Goal: Communication & Community: Answer question/provide support

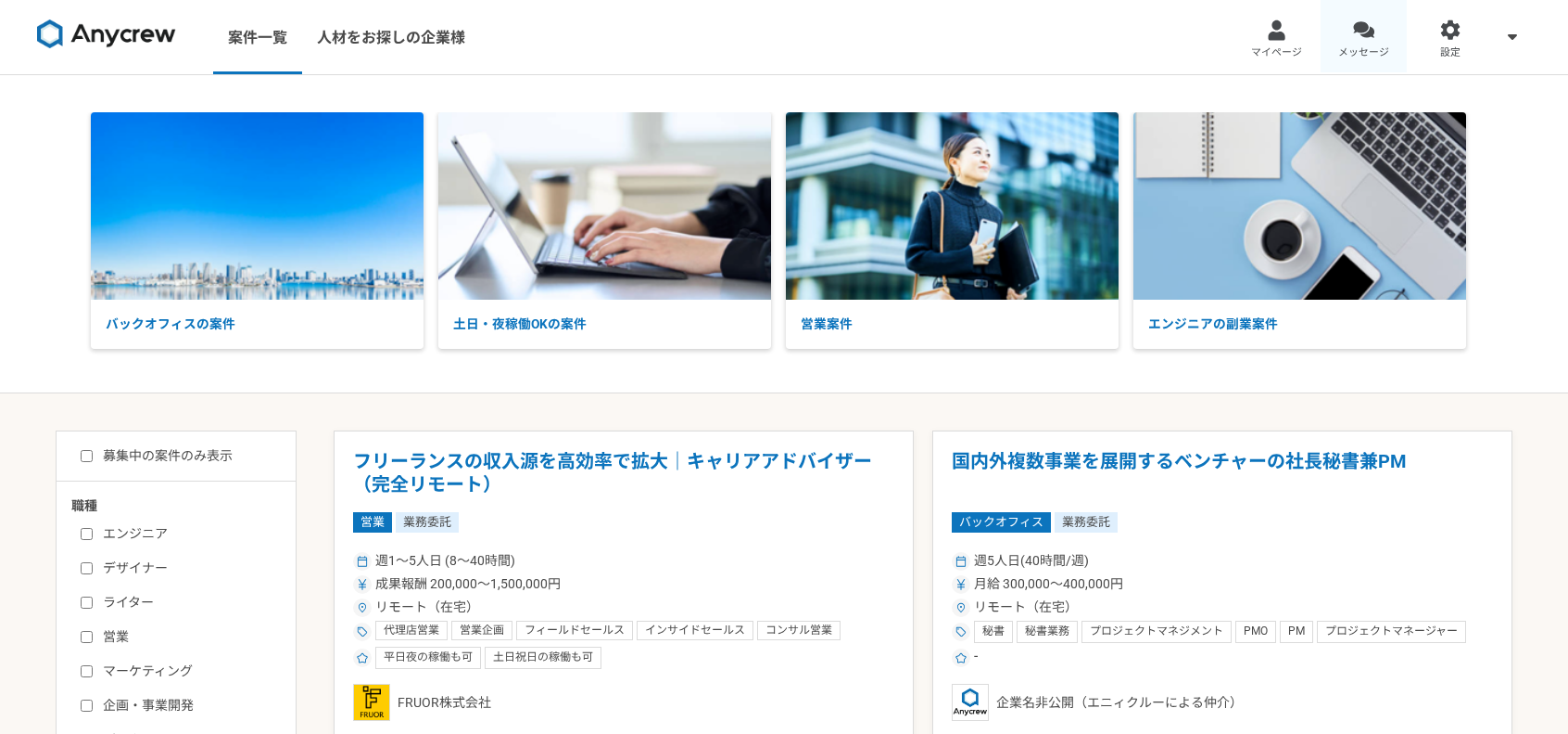
click at [1381, 25] on link "メッセージ" at bounding box center [1364, 37] width 87 height 74
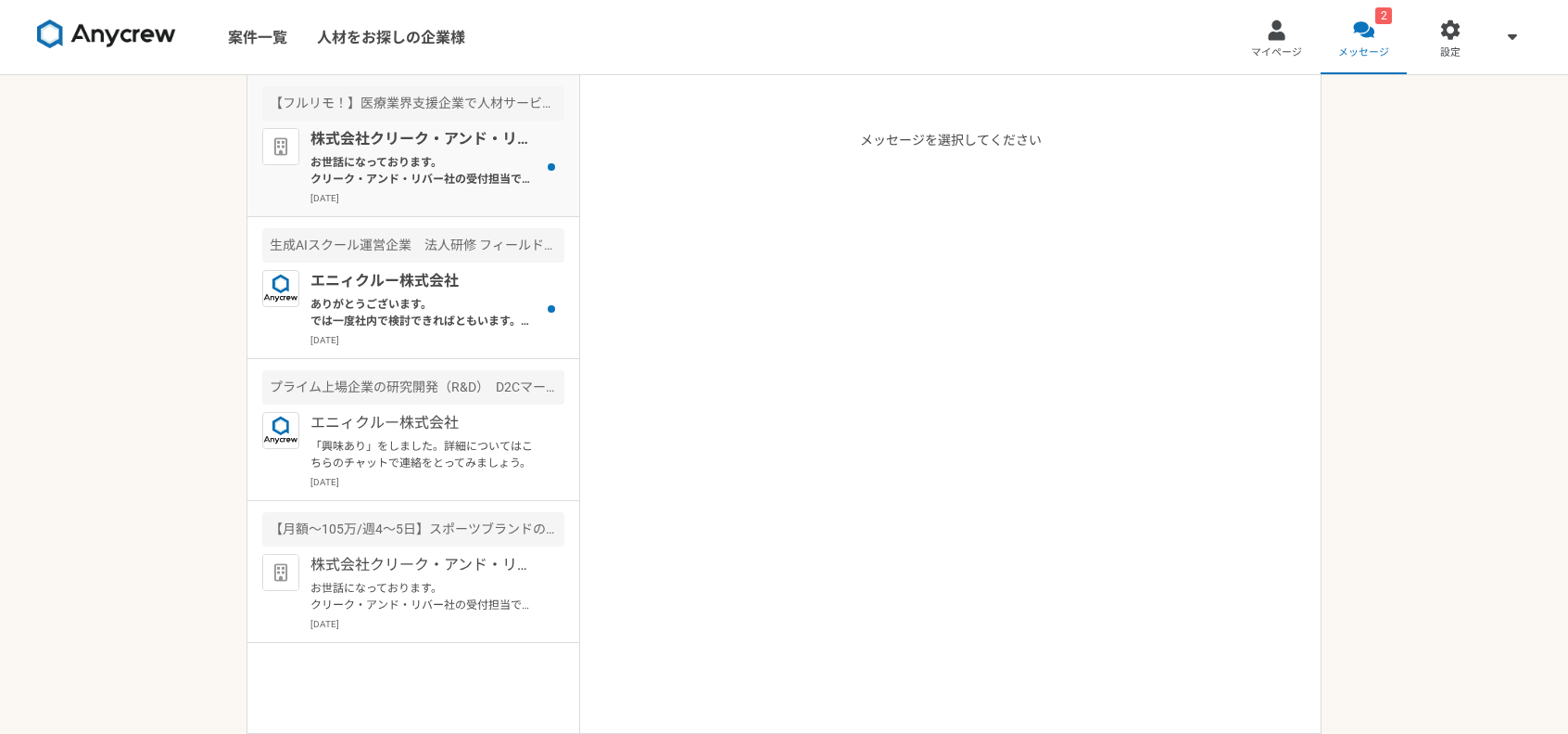
click at [462, 158] on p "お世話になっております。 クリーク・アンド・リバー社の受付担当です。 この度は弊社案件にご応募頂き誠にありがとうございます。 ご応募内容をもとに検討をさせて頂…" at bounding box center [425, 170] width 229 height 34
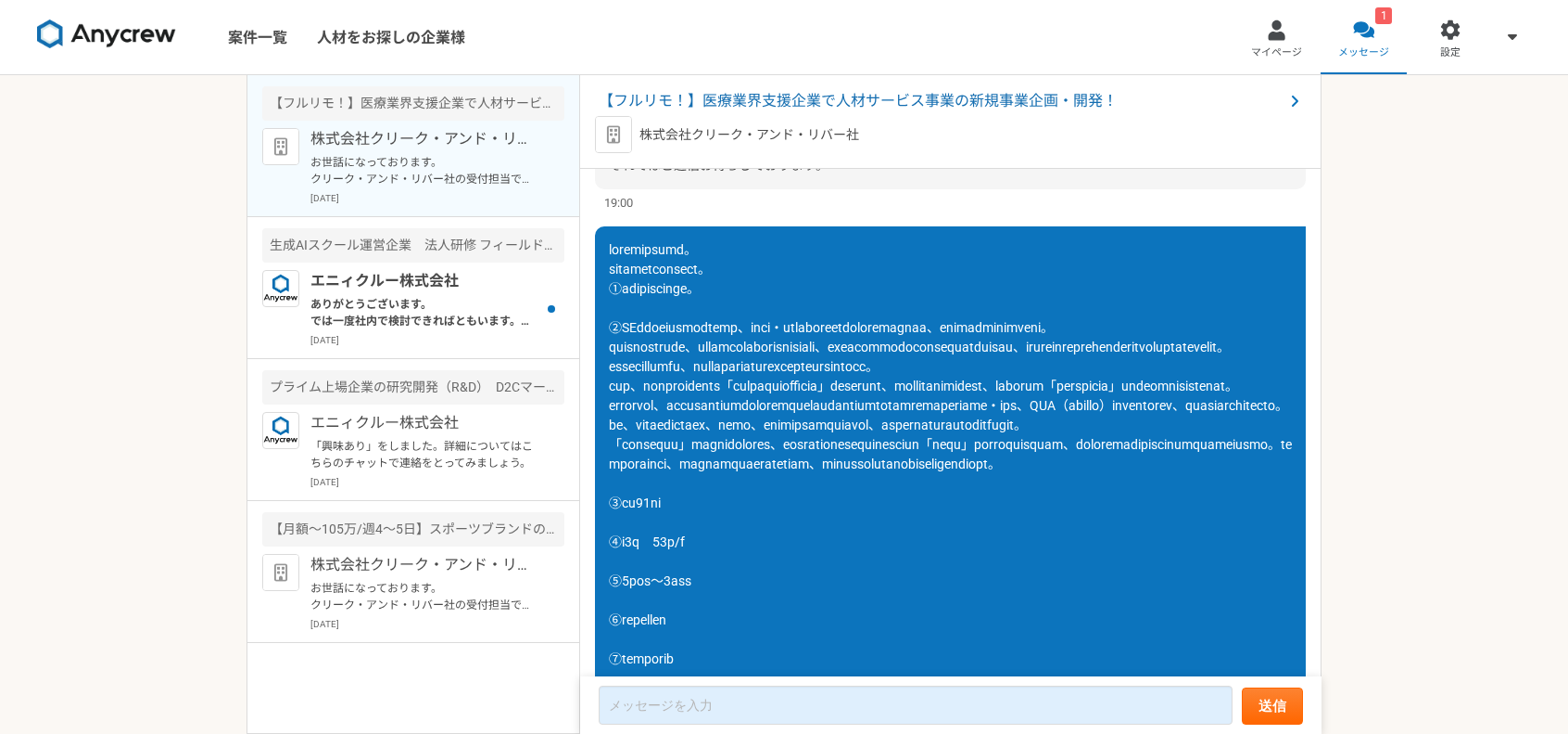
scroll to position [1200, 0]
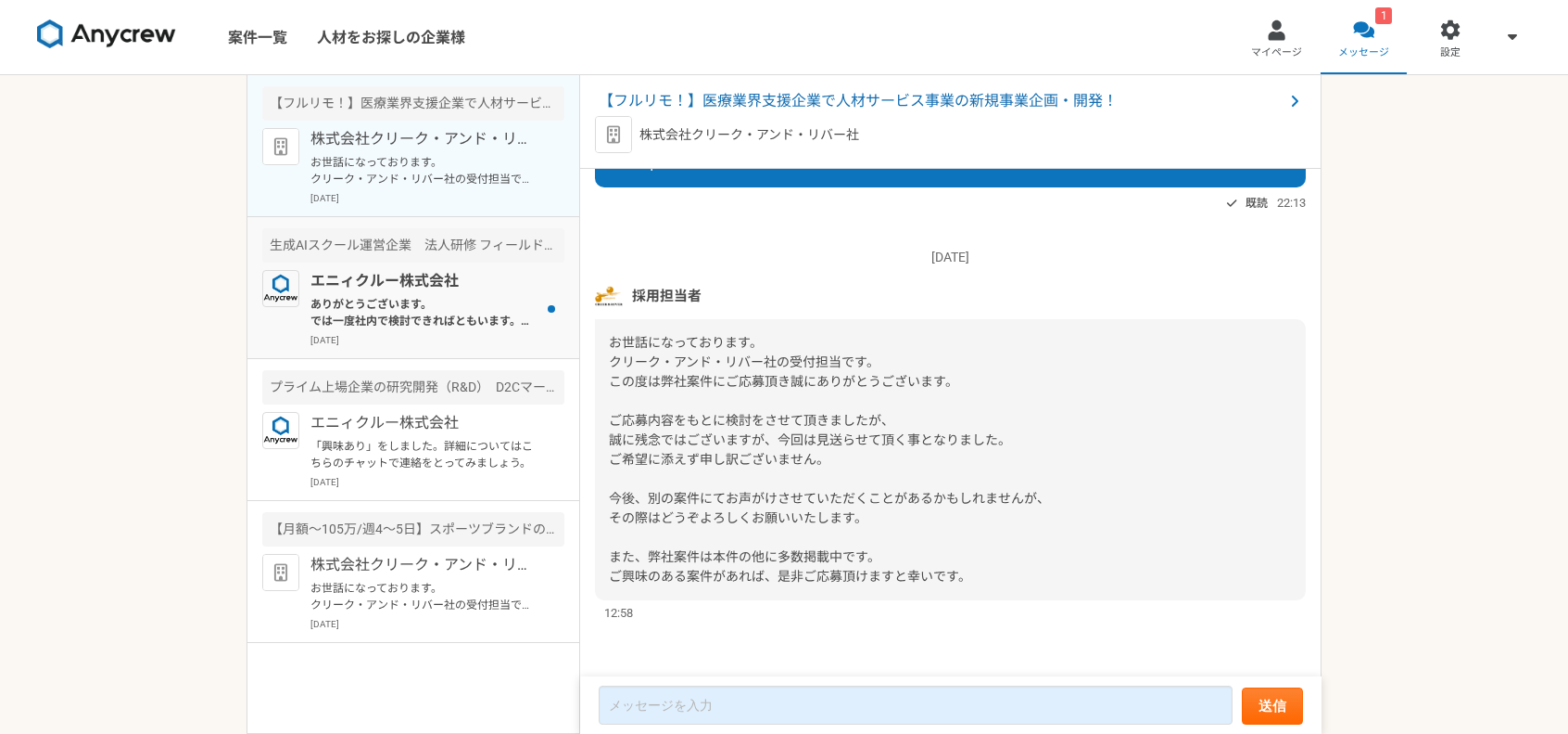
click at [423, 307] on p "ありがとうございます。 では一度社内で検討できればともいます。 クライアント提案の準備としてまずは下記より書類を送付いただくことは可能でしょうか？ よろしくお…" at bounding box center [425, 313] width 229 height 34
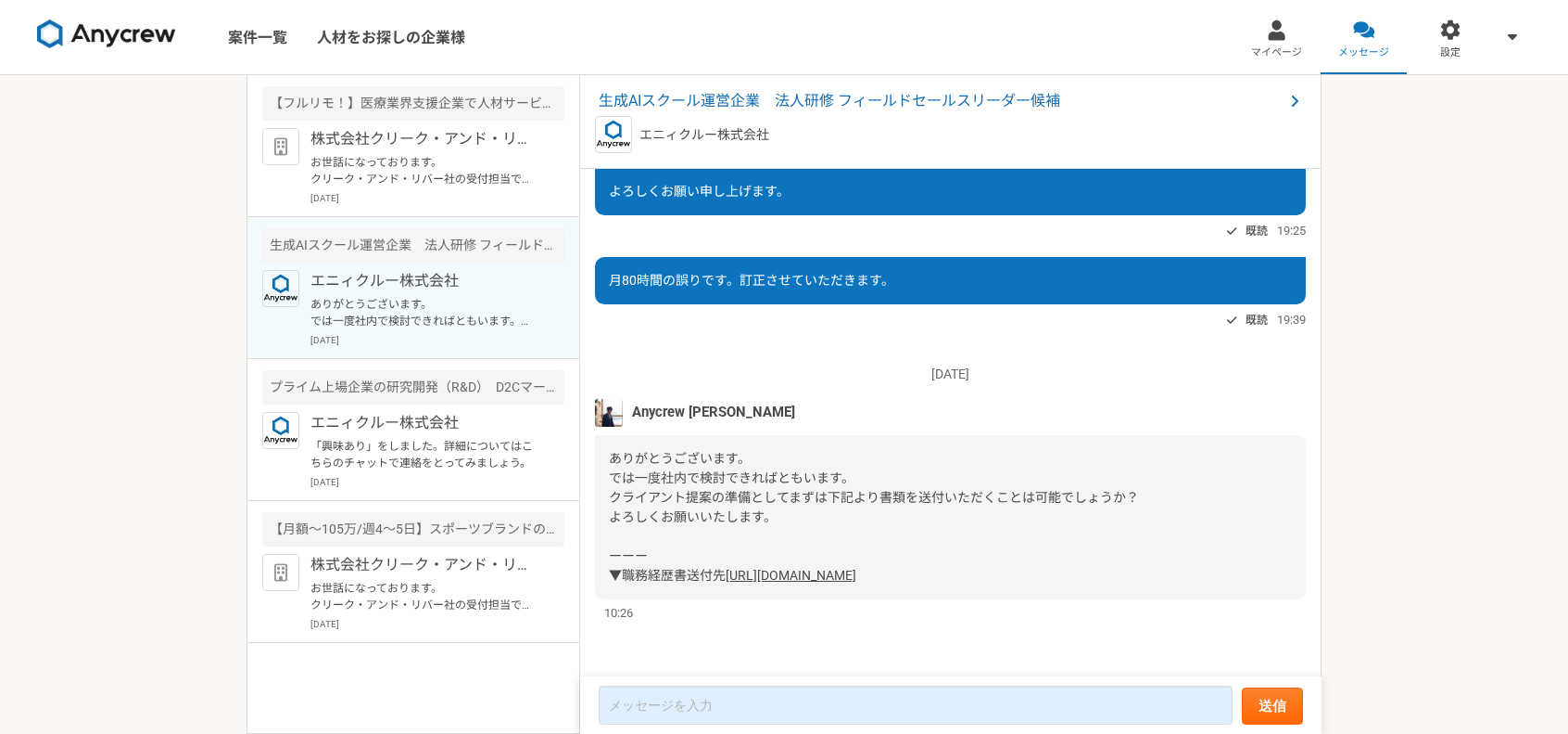
scroll to position [438, 0]
click at [739, 568] on link "[URL][DOMAIN_NAME]" at bounding box center [791, 575] width 131 height 15
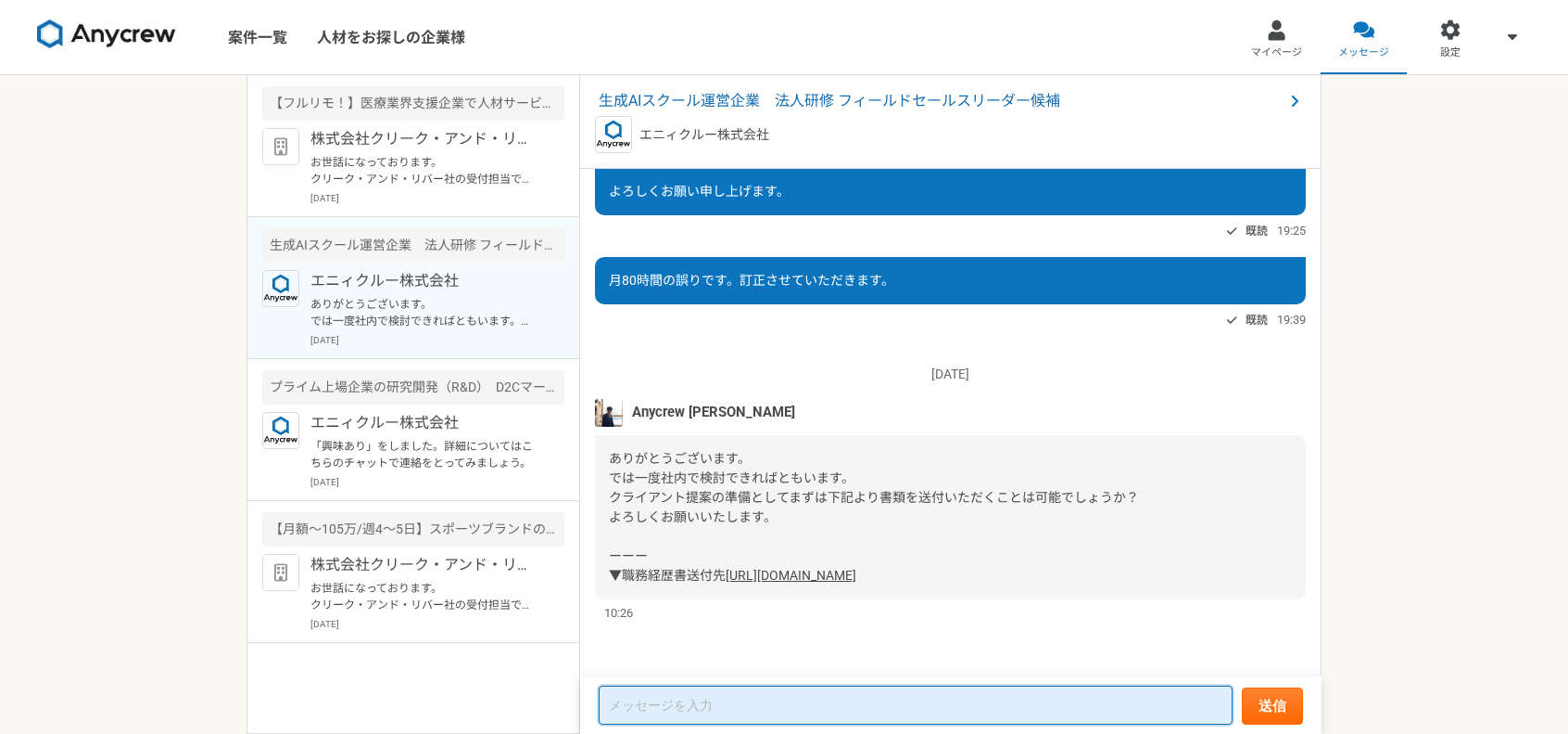
click at [869, 715] on textarea at bounding box center [916, 704] width 634 height 39
type textarea "o"
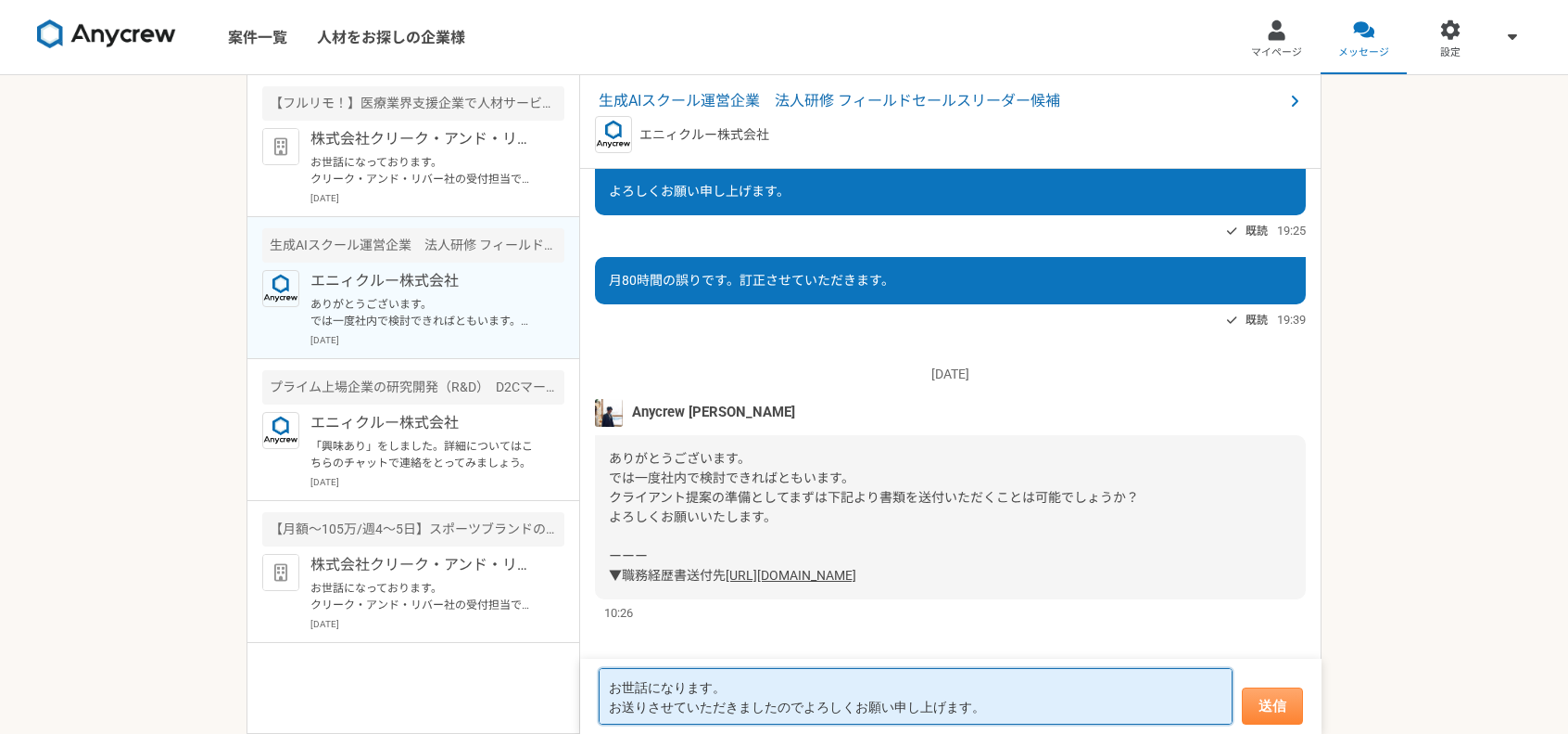
type textarea "お世話になります。 お送りさせていただきましたのでよろしくお願い申し上げます。"
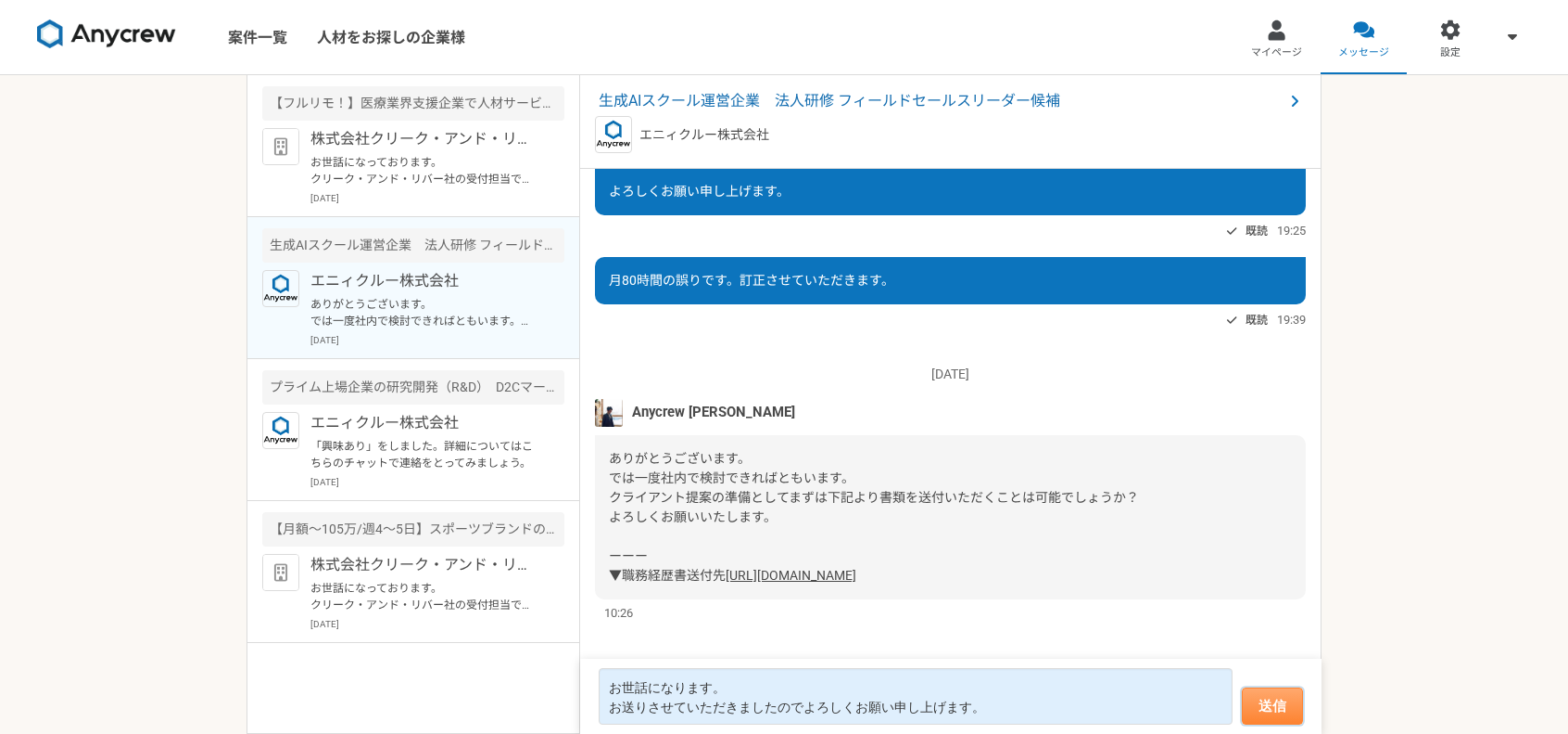
click at [1276, 701] on button "送信" at bounding box center [1273, 705] width 61 height 37
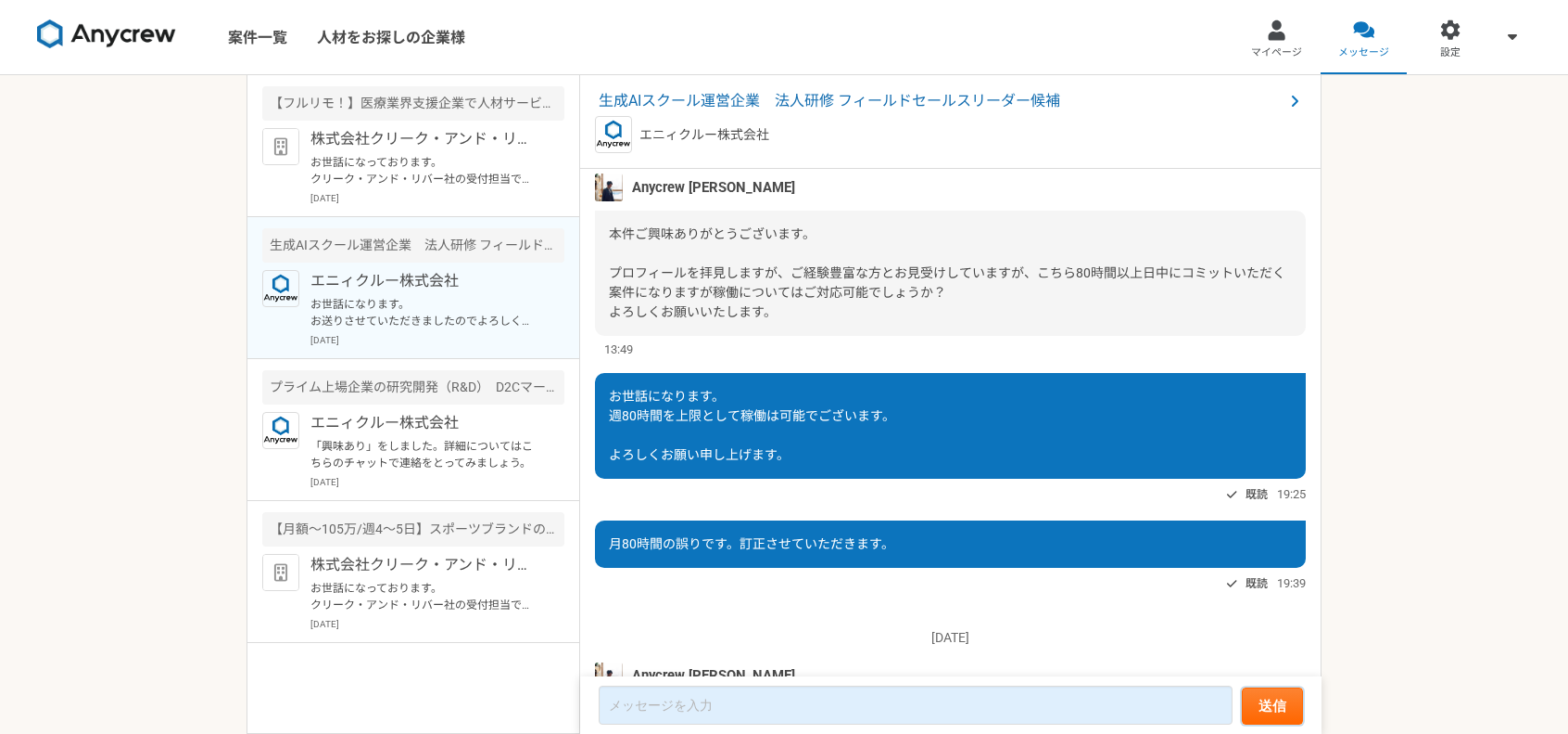
scroll to position [109, 0]
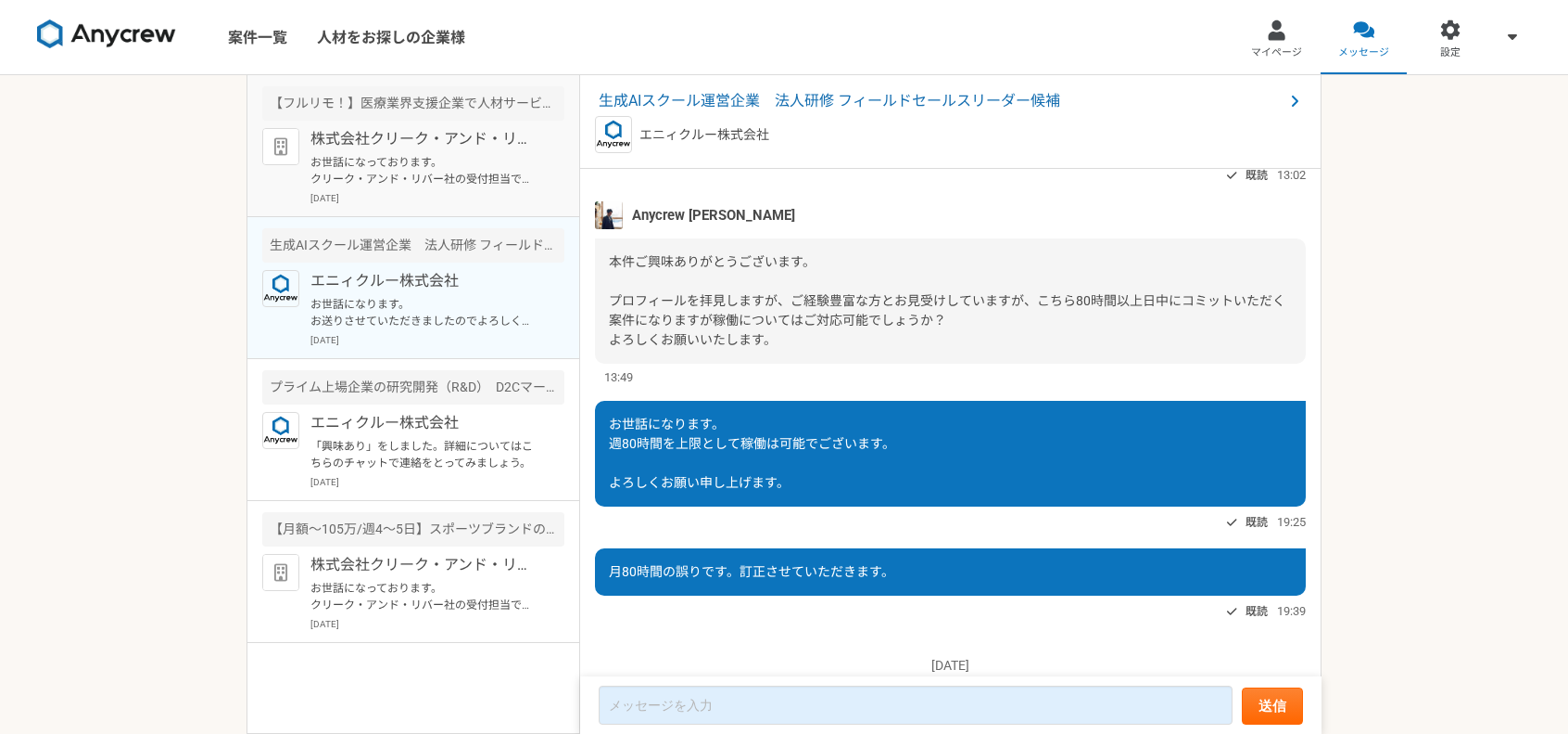
click at [444, 175] on p "お世話になっております。 クリーク・アンド・リバー社の受付担当です。 この度は弊社案件にご応募頂き誠にありがとうございます。 ご応募内容をもとに検討をさせて頂…" at bounding box center [425, 170] width 229 height 34
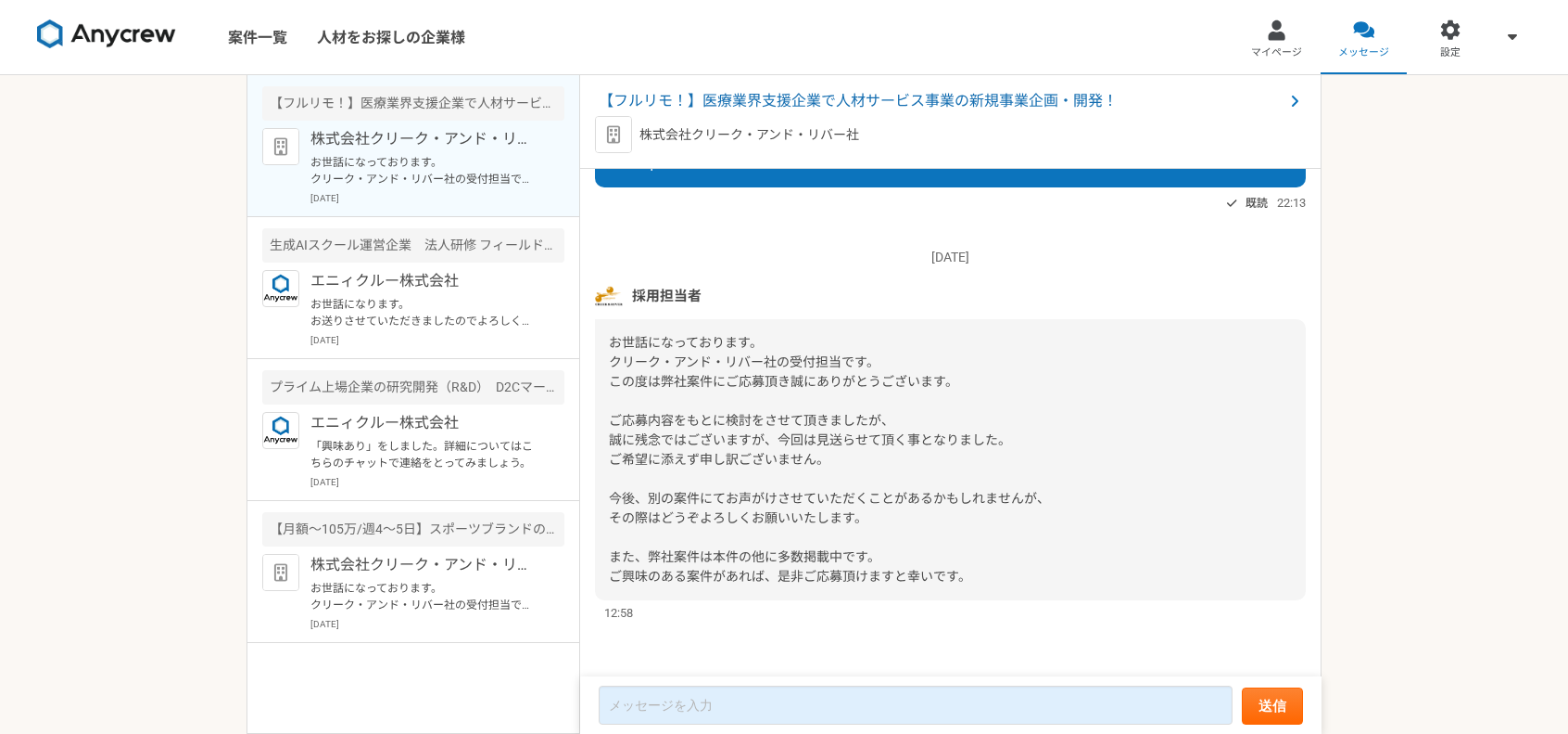
scroll to position [1200, 0]
click at [1378, 286] on div "案件一覧 人材をお探しの企業様 マイページ メッセージ 設定 【フルリモ！】医療業界支援企業で人材サービス事業の新規事業企画・開発！ 株式会社クリーク・アンド…" at bounding box center [784, 367] width 1568 height 734
click at [1363, 46] on span "メッセージ" at bounding box center [1363, 52] width 50 height 15
